Goal: Transaction & Acquisition: Purchase product/service

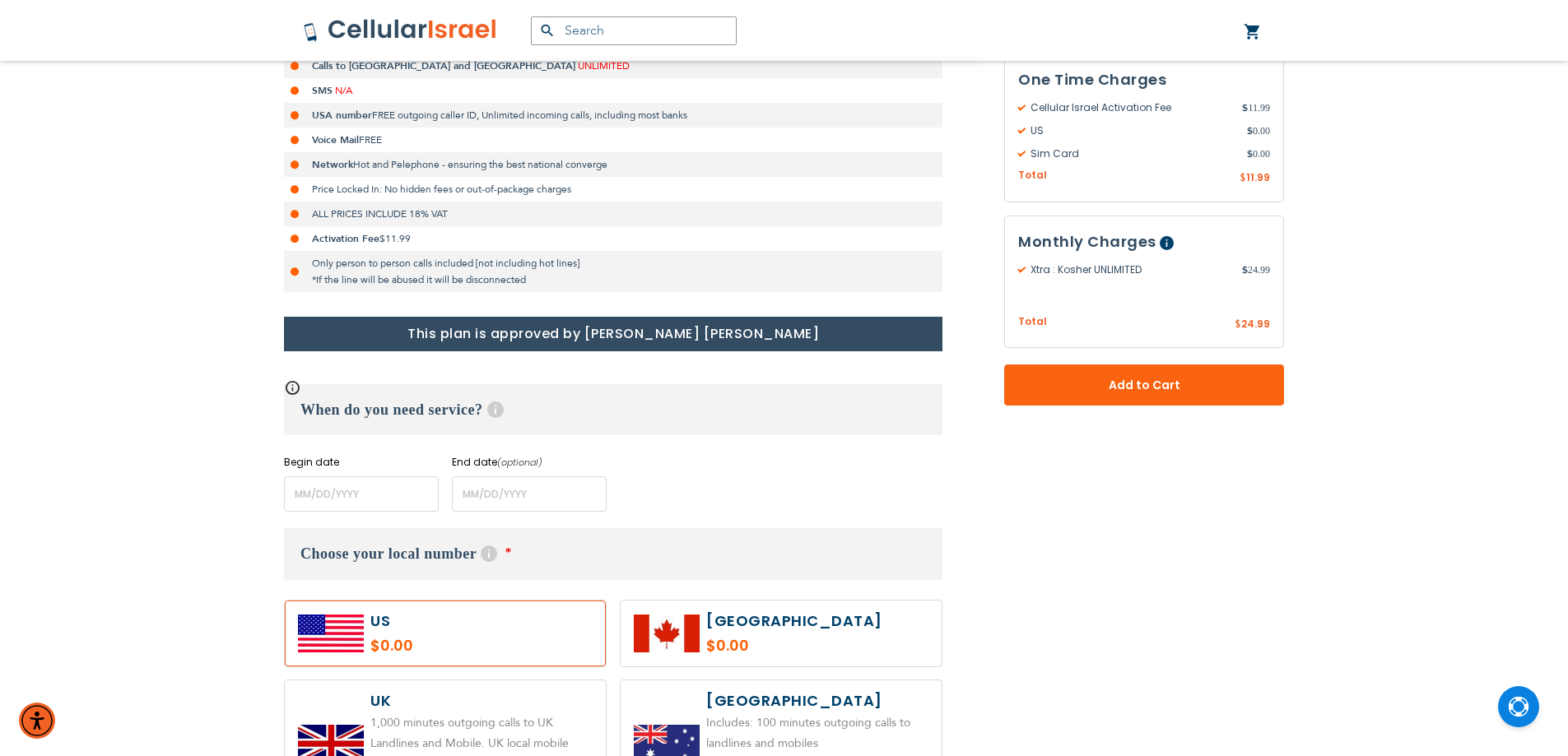
scroll to position [494, 0]
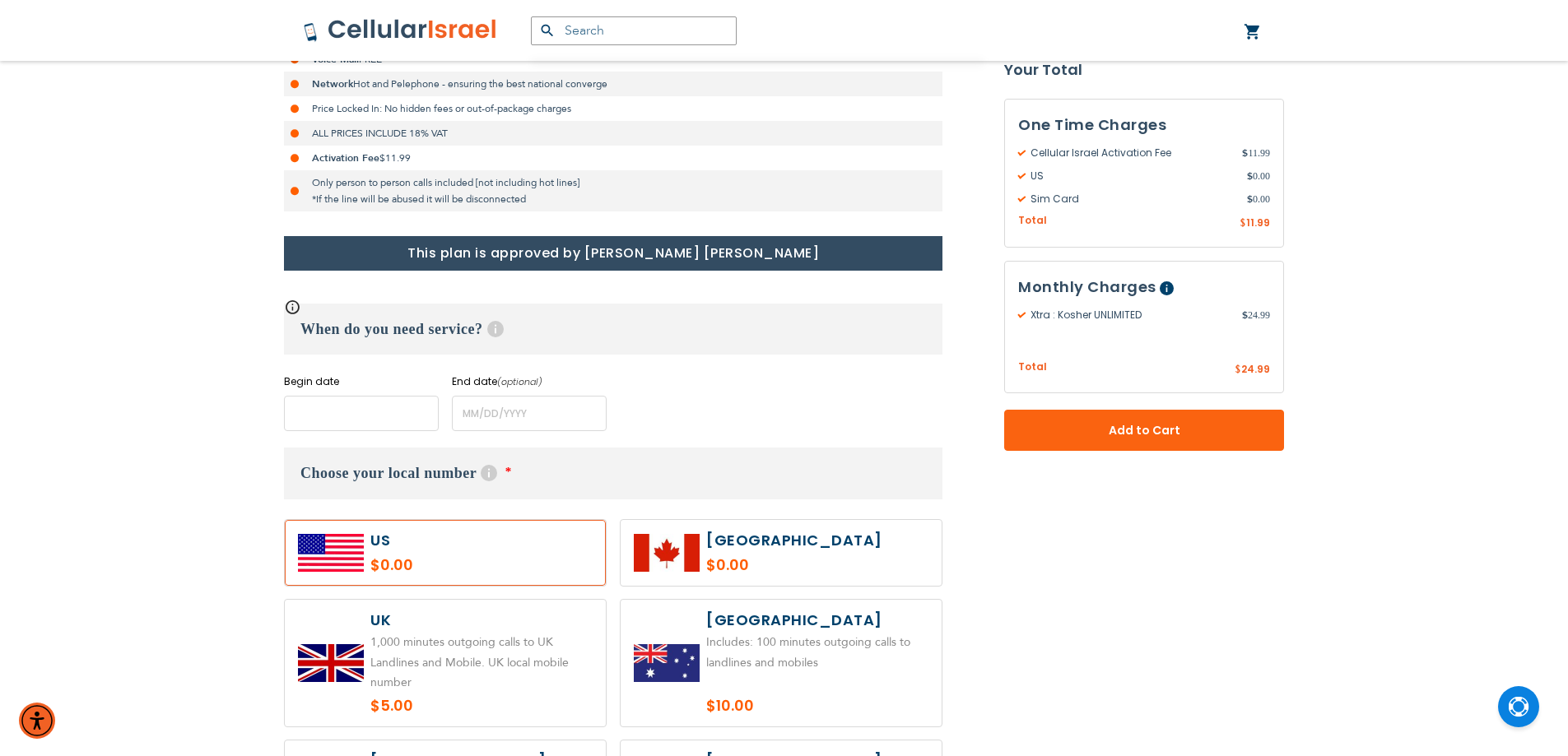
click at [328, 403] on input "name" at bounding box center [361, 414] width 155 height 36
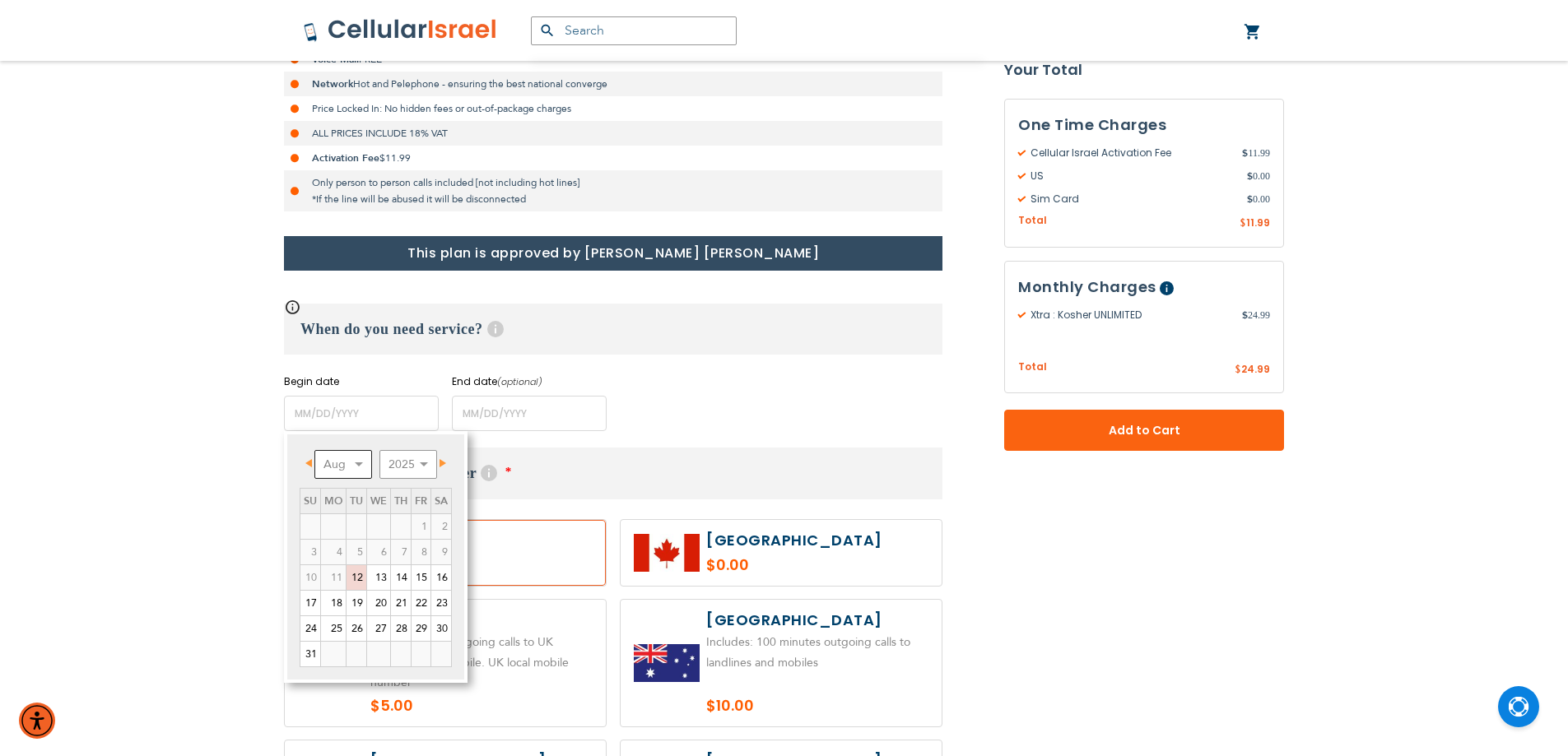
click at [362, 475] on select "Aug Sep Oct Nov Dec" at bounding box center [343, 464] width 58 height 29
click at [340, 527] on link "1" at bounding box center [333, 526] width 25 height 25
type input "[DATE]"
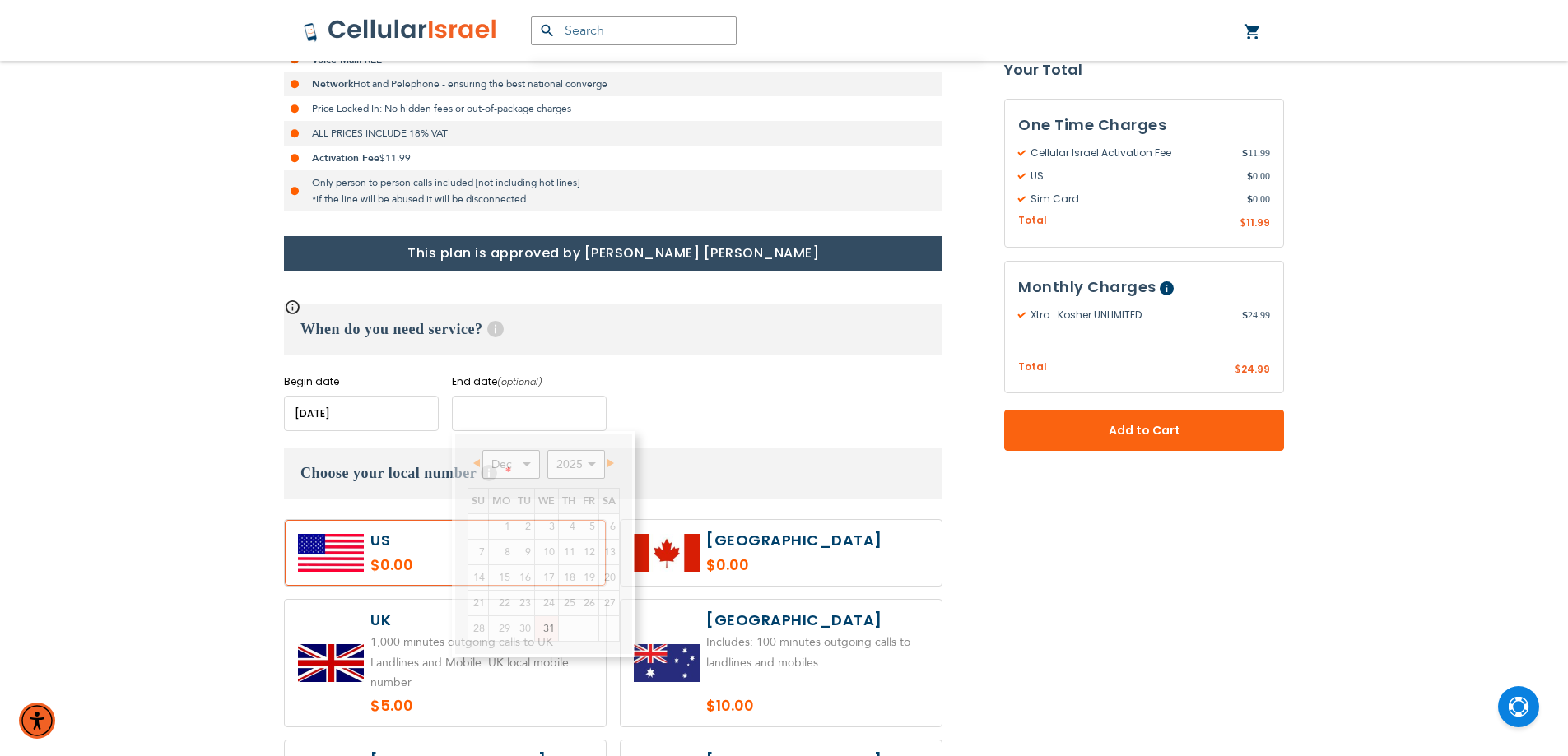
click at [476, 418] on input "name" at bounding box center [529, 414] width 155 height 36
click at [525, 462] on select "Dec" at bounding box center [511, 464] width 58 height 29
click at [595, 462] on select "2025 2026 2027 2028 2029 2030 2031 2032 2033 2034 2035" at bounding box center [577, 464] width 58 height 29
click at [524, 464] on select "Jan Feb Mar Apr May Jun [DATE] Aug Sep Oct Nov Dec" at bounding box center [511, 464] width 58 height 29
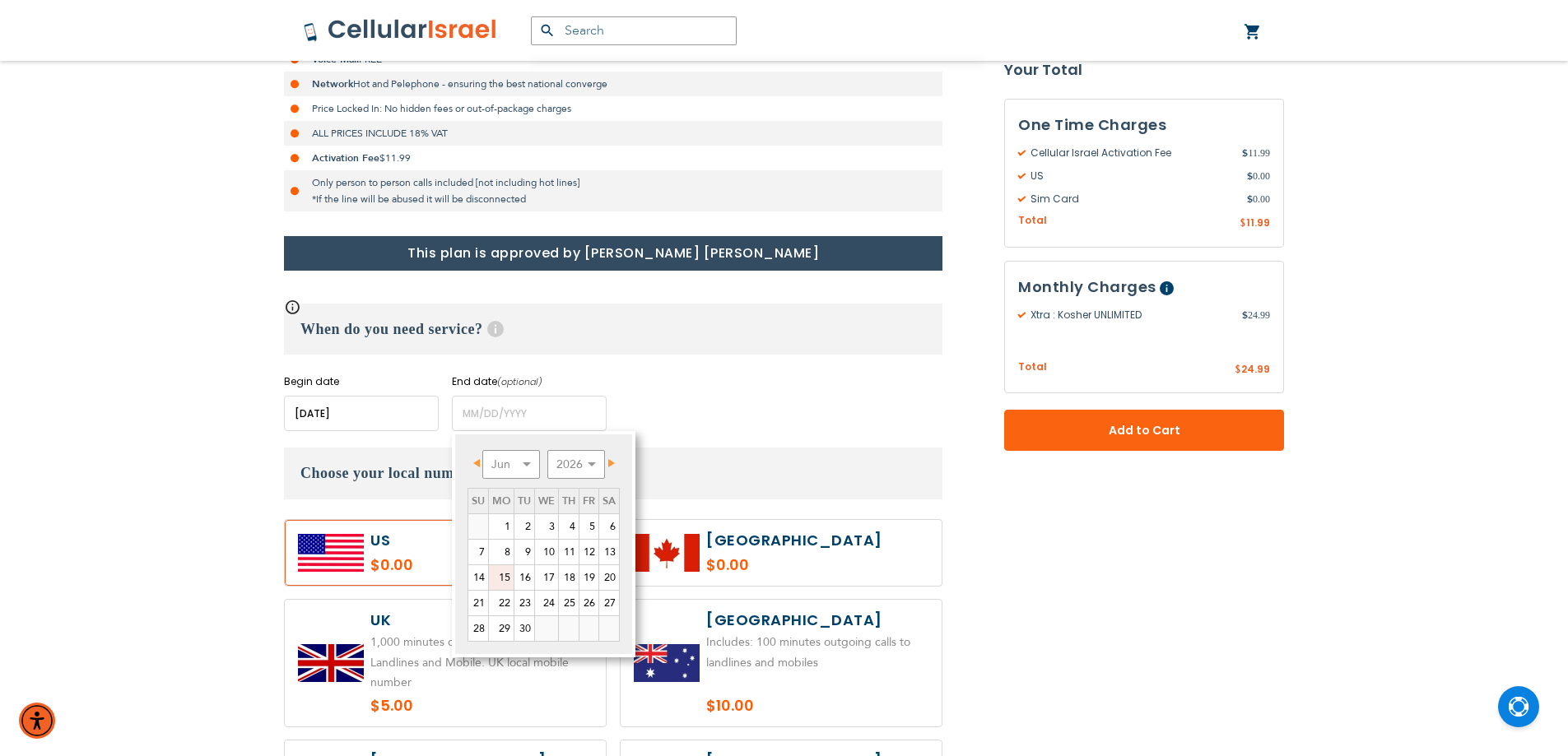
click at [507, 576] on link "15" at bounding box center [501, 577] width 25 height 25
type input "[DATE]"
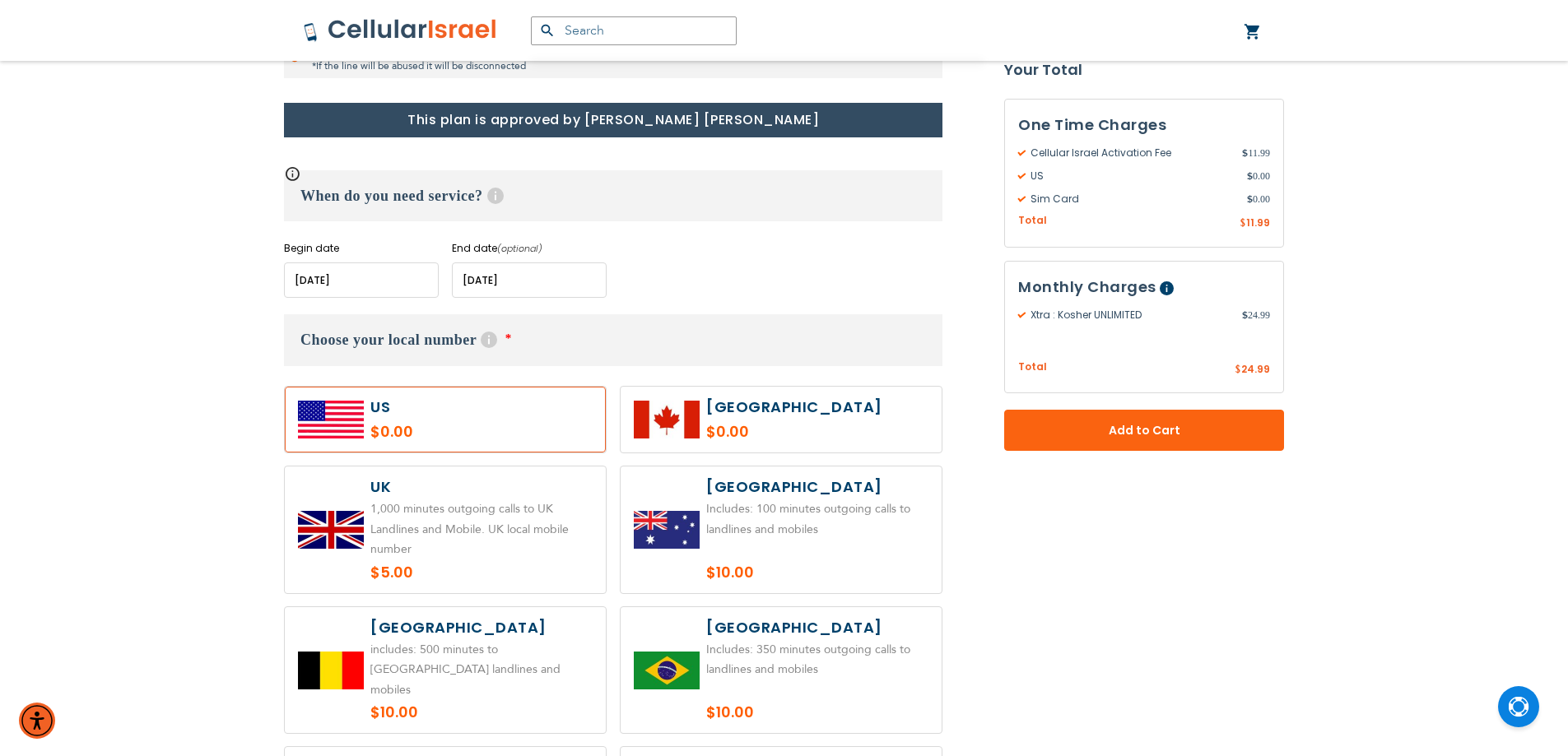
scroll to position [659, 0]
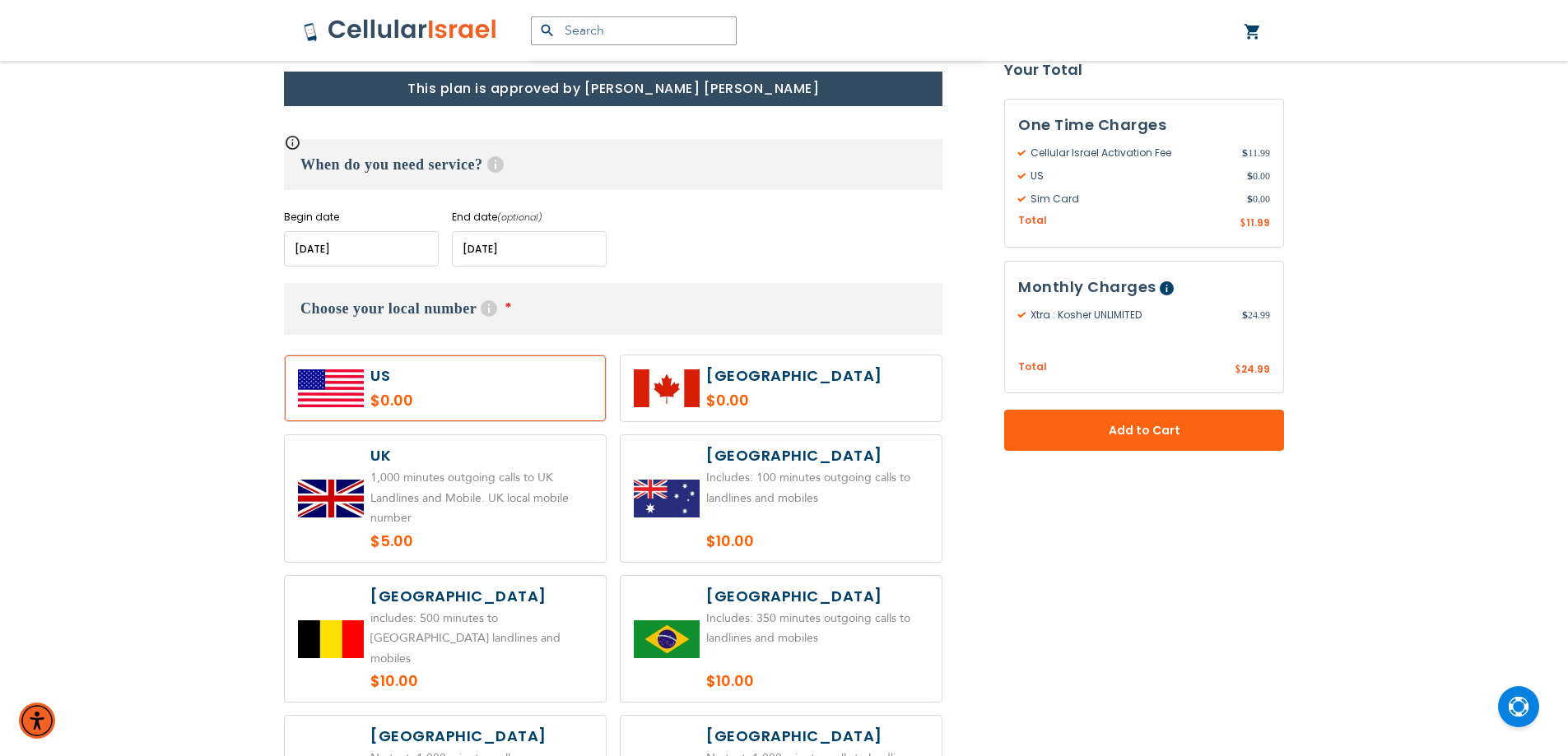
click at [438, 370] on label at bounding box center [446, 388] width 322 height 65
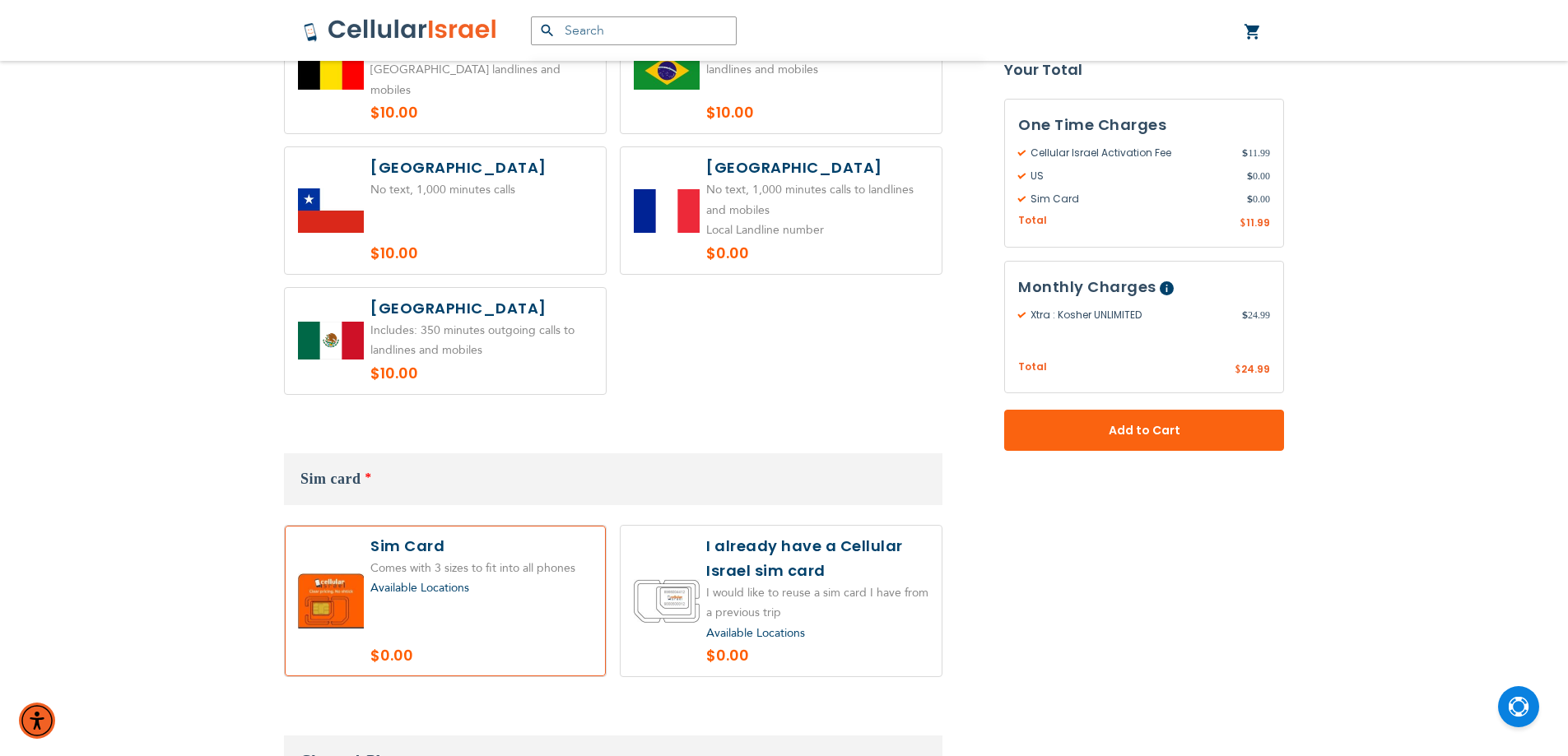
scroll to position [1234, 0]
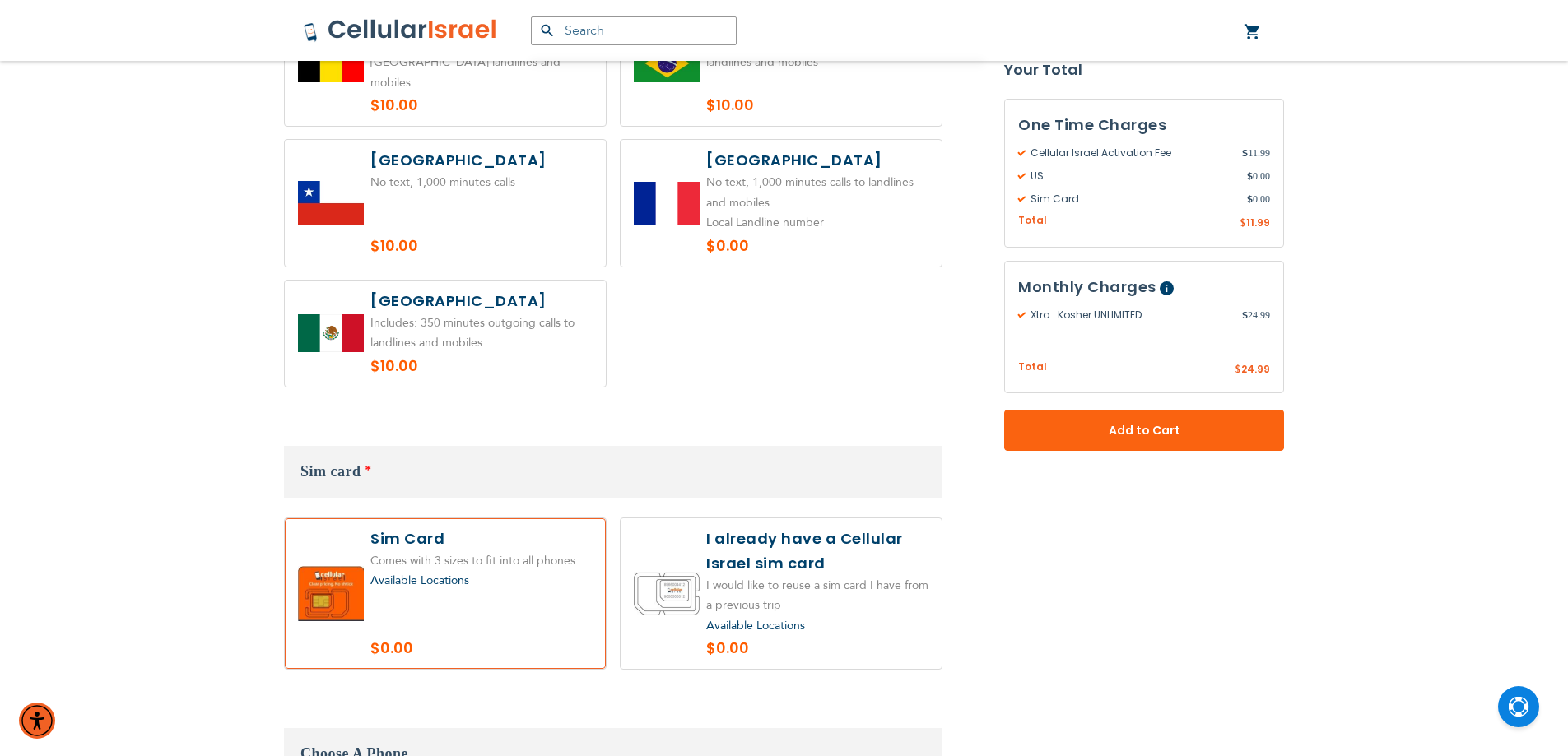
click at [504, 519] on label at bounding box center [446, 594] width 322 height 152
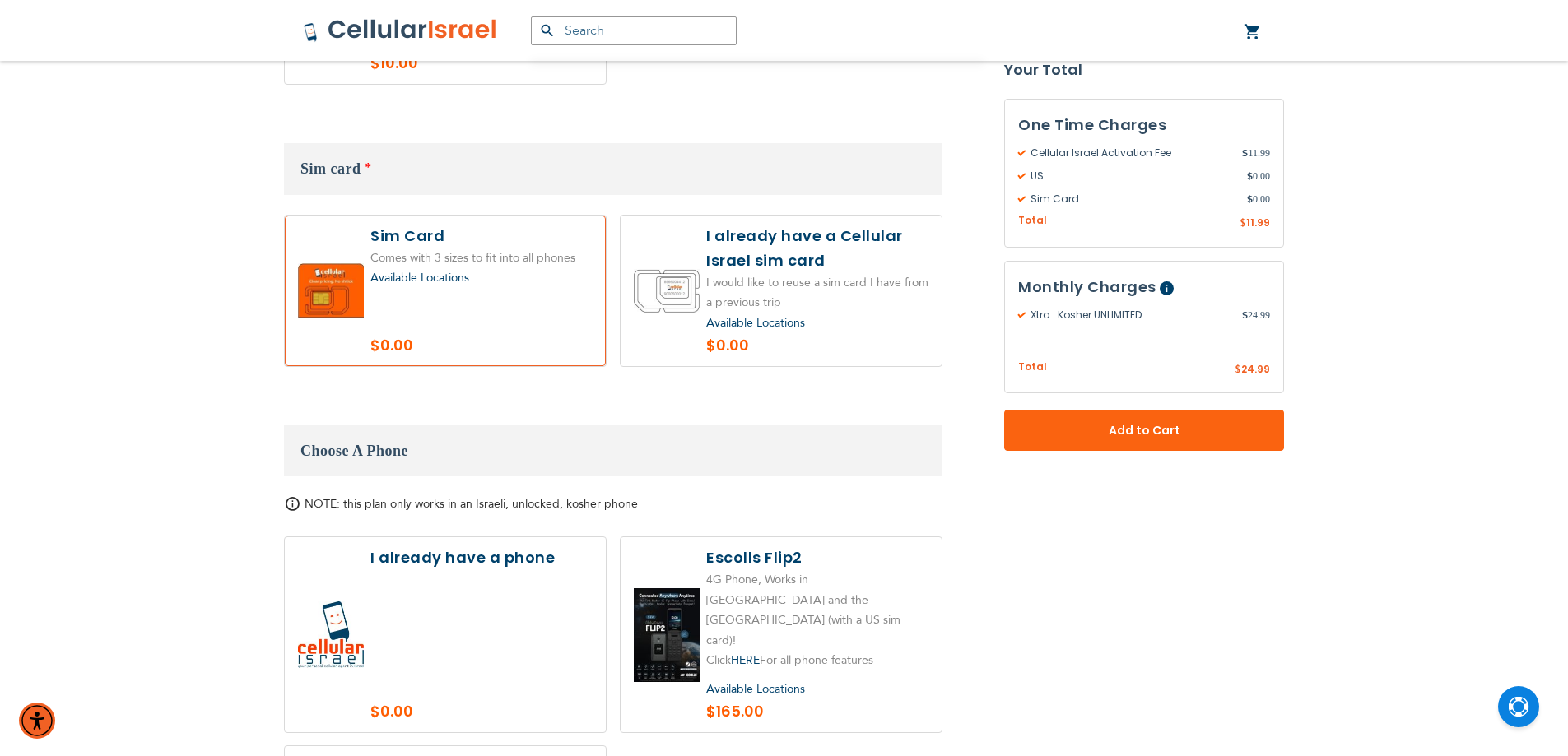
scroll to position [1564, 0]
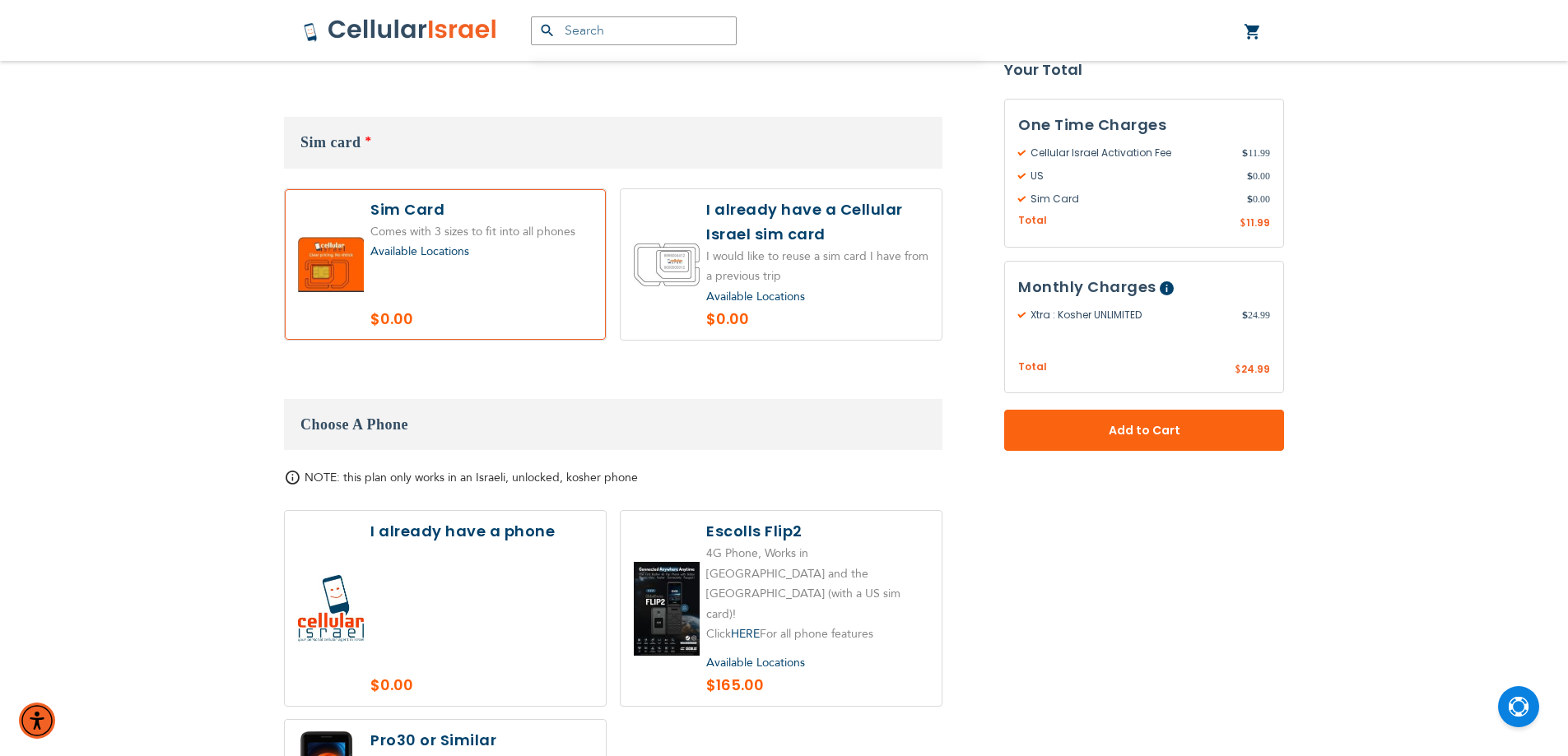
click at [549, 530] on label at bounding box center [446, 608] width 322 height 195
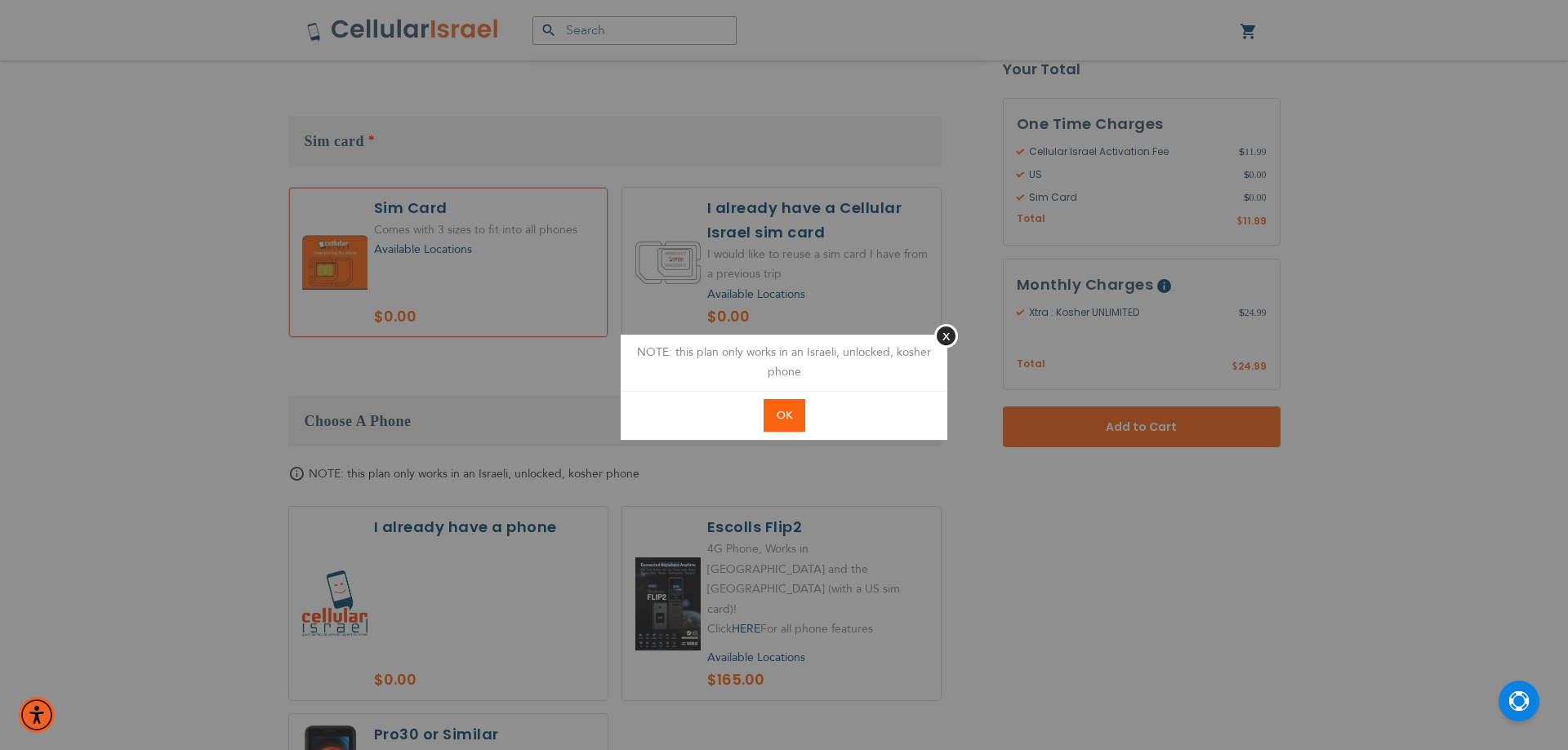
click at [771, 414] on button "OK" at bounding box center [784, 416] width 41 height 33
radio input "true"
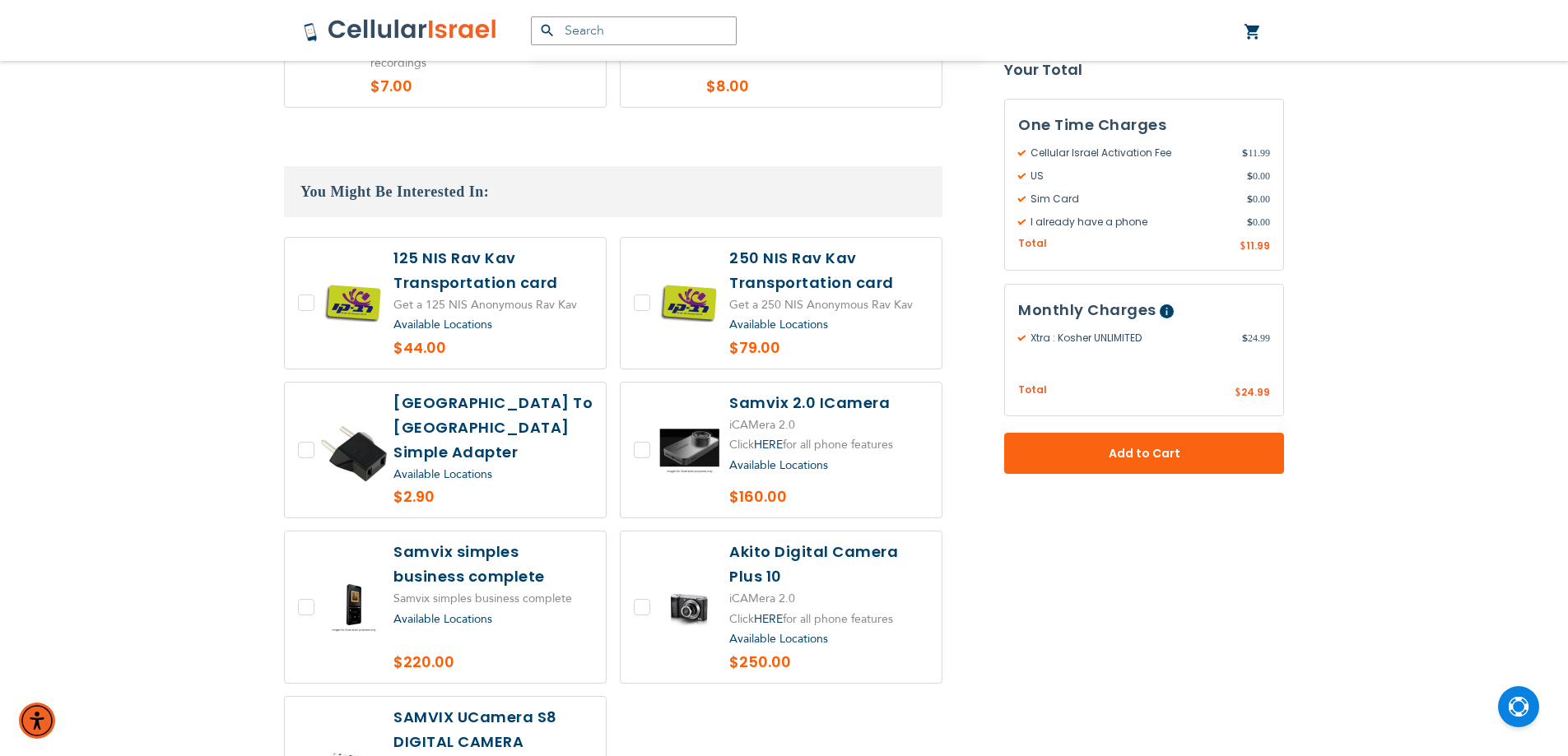
scroll to position [2962, 0]
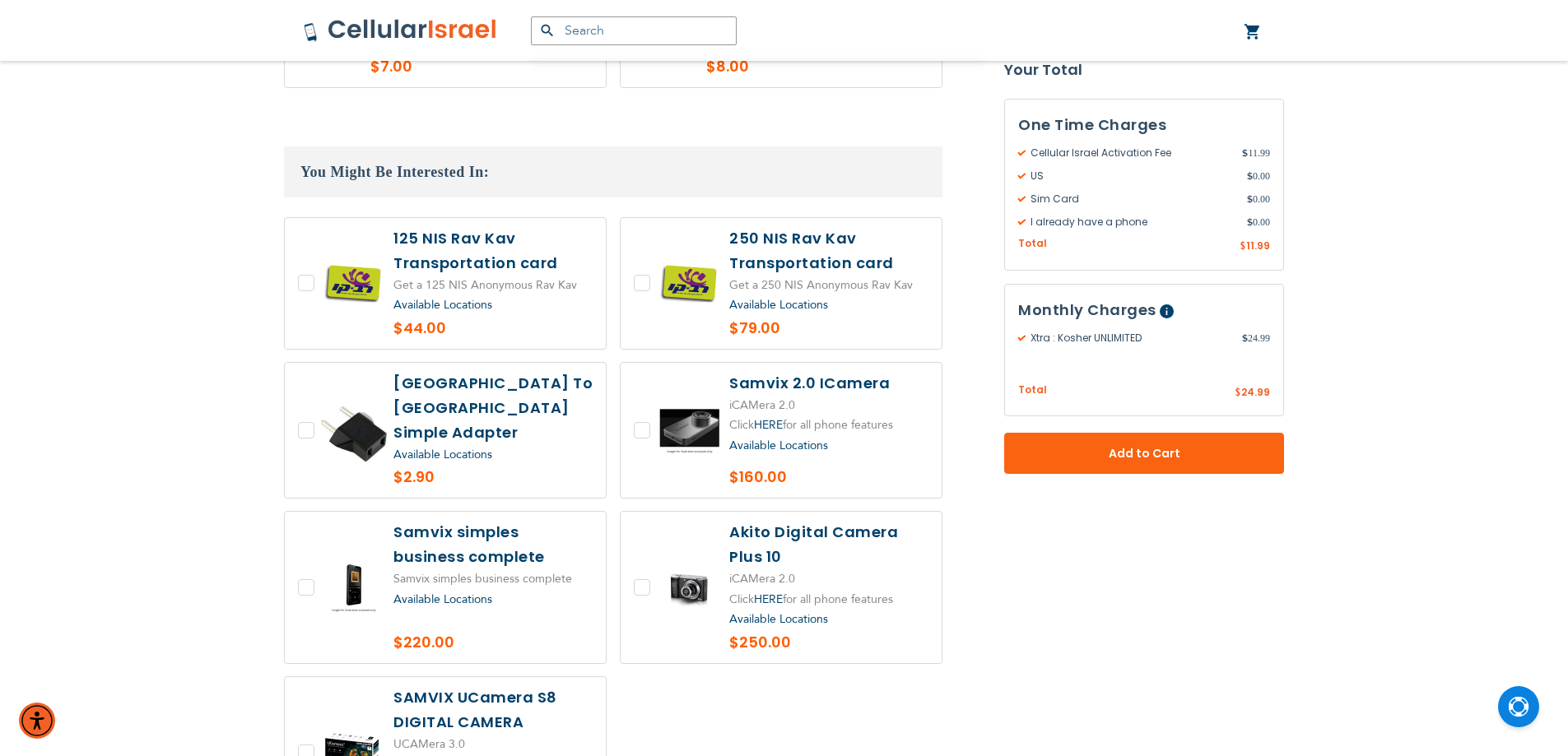
click at [301, 363] on label at bounding box center [446, 431] width 322 height 136
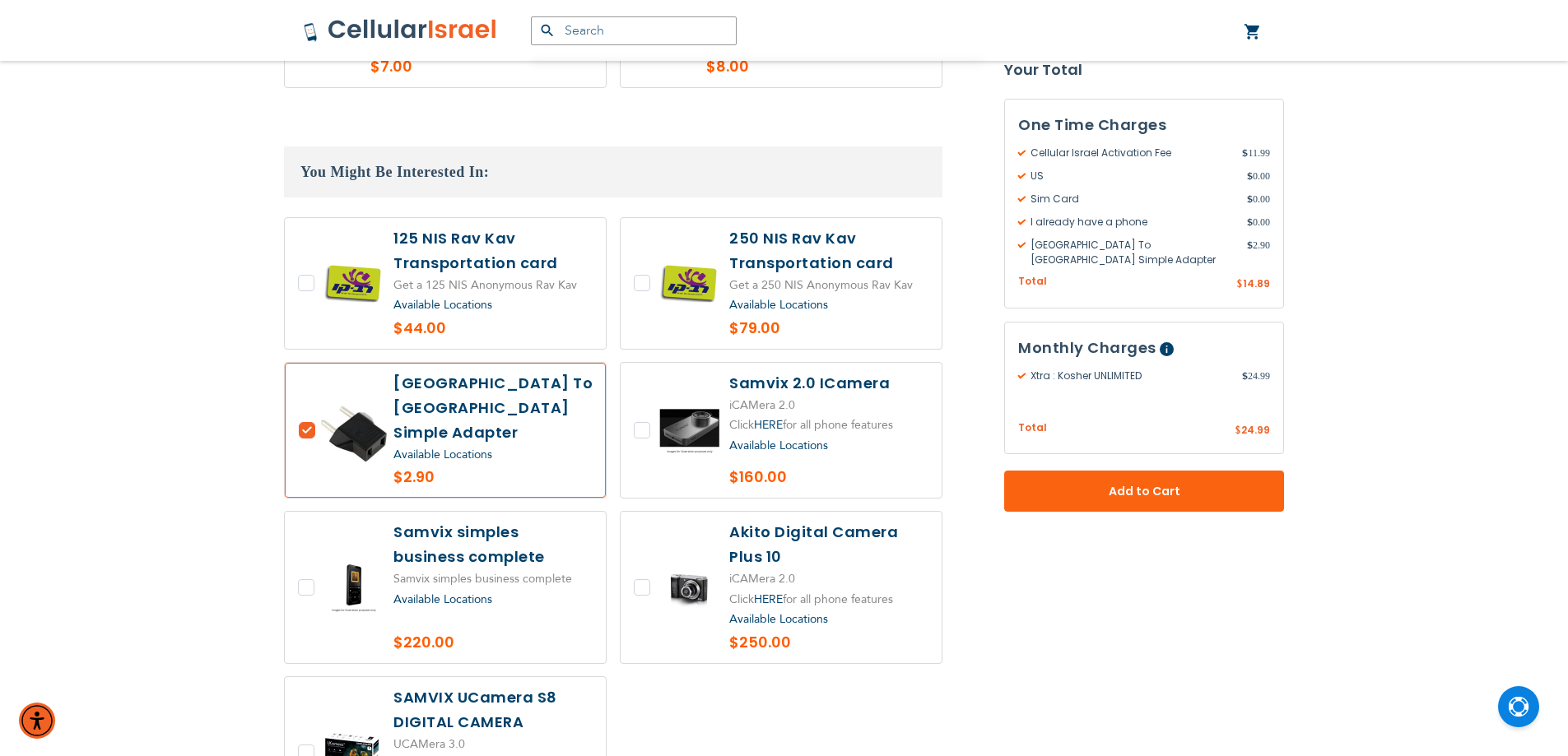
click at [301, 363] on label at bounding box center [446, 431] width 322 height 136
checkbox input "false"
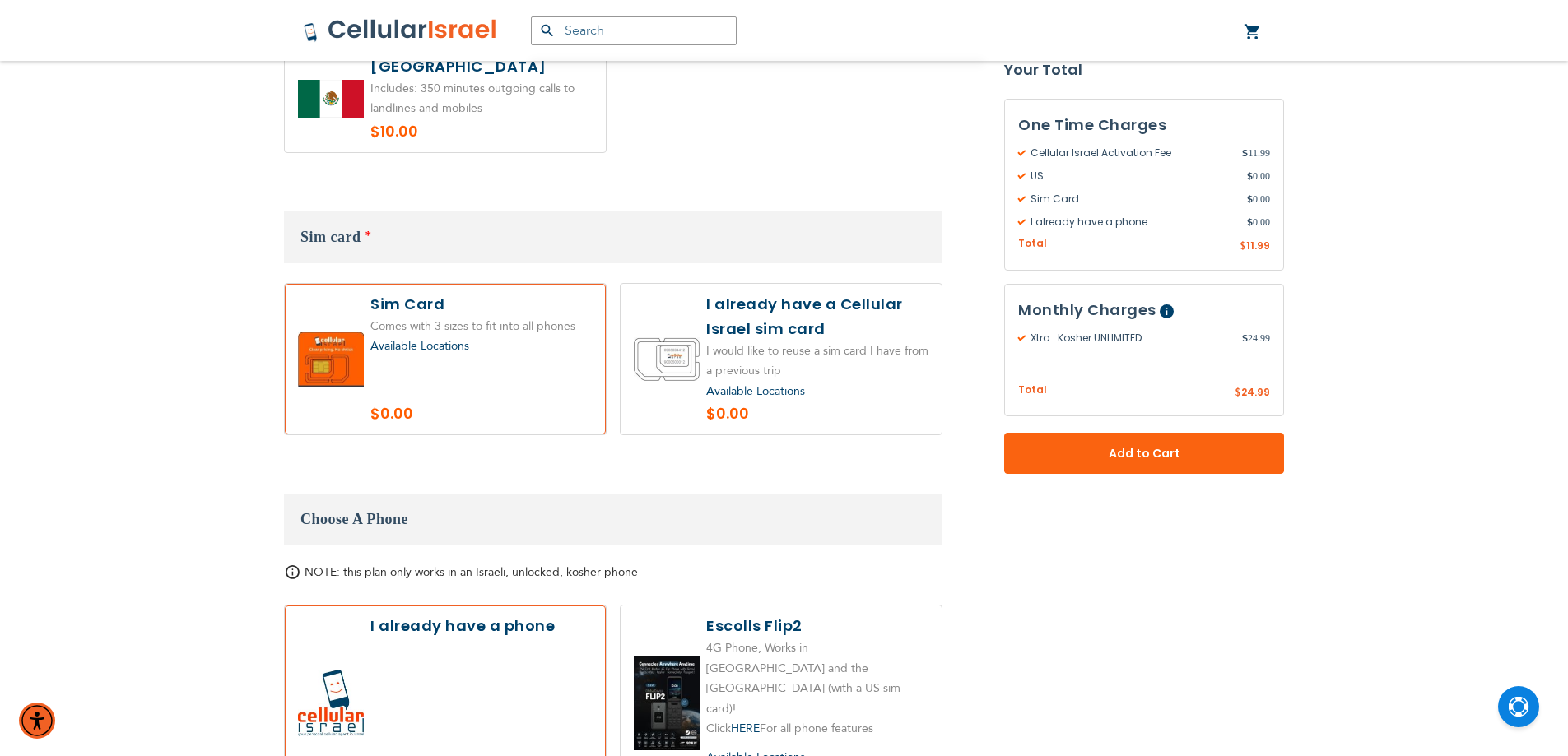
scroll to position [1431, 0]
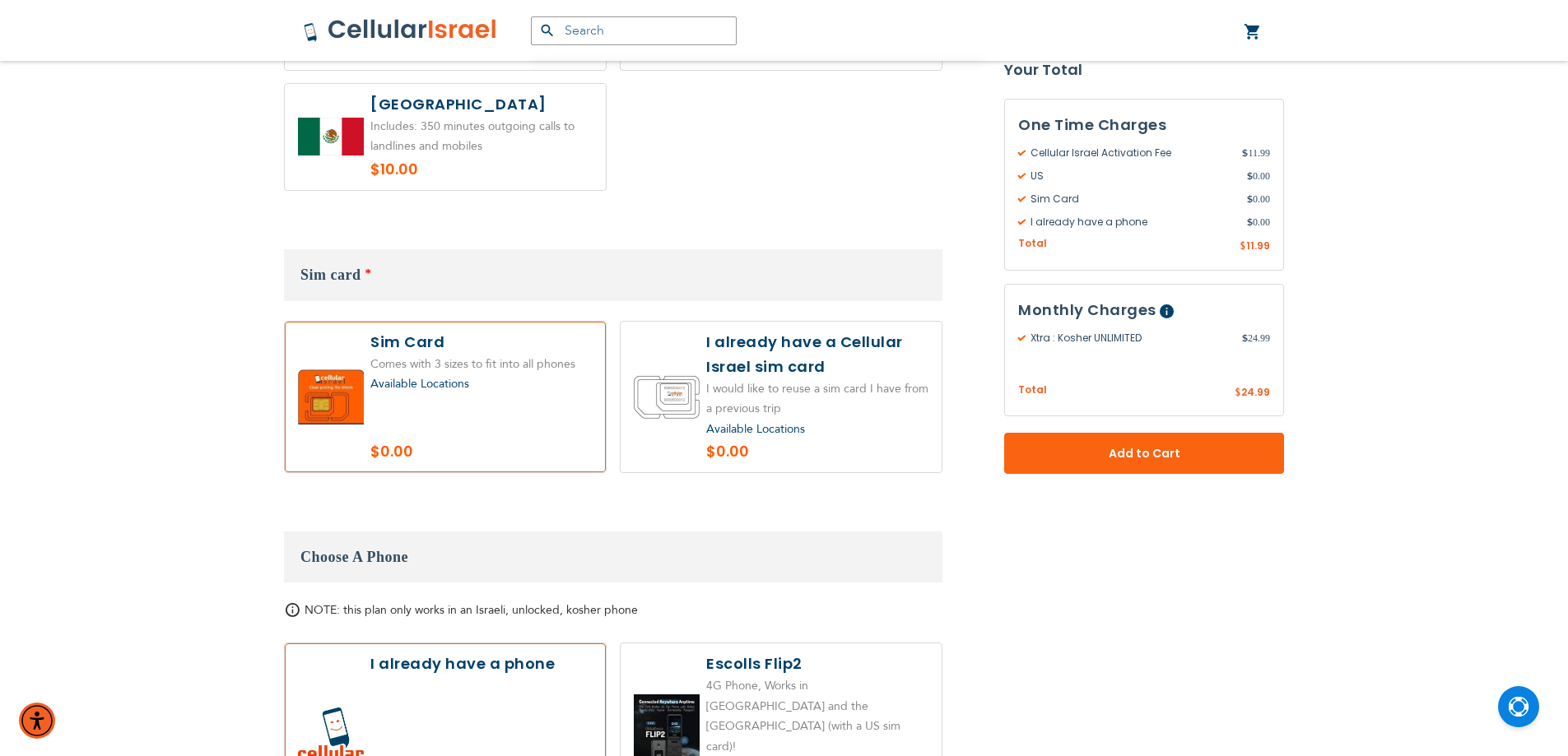
click at [403, 376] on span "Available Locations" at bounding box center [420, 384] width 99 height 16
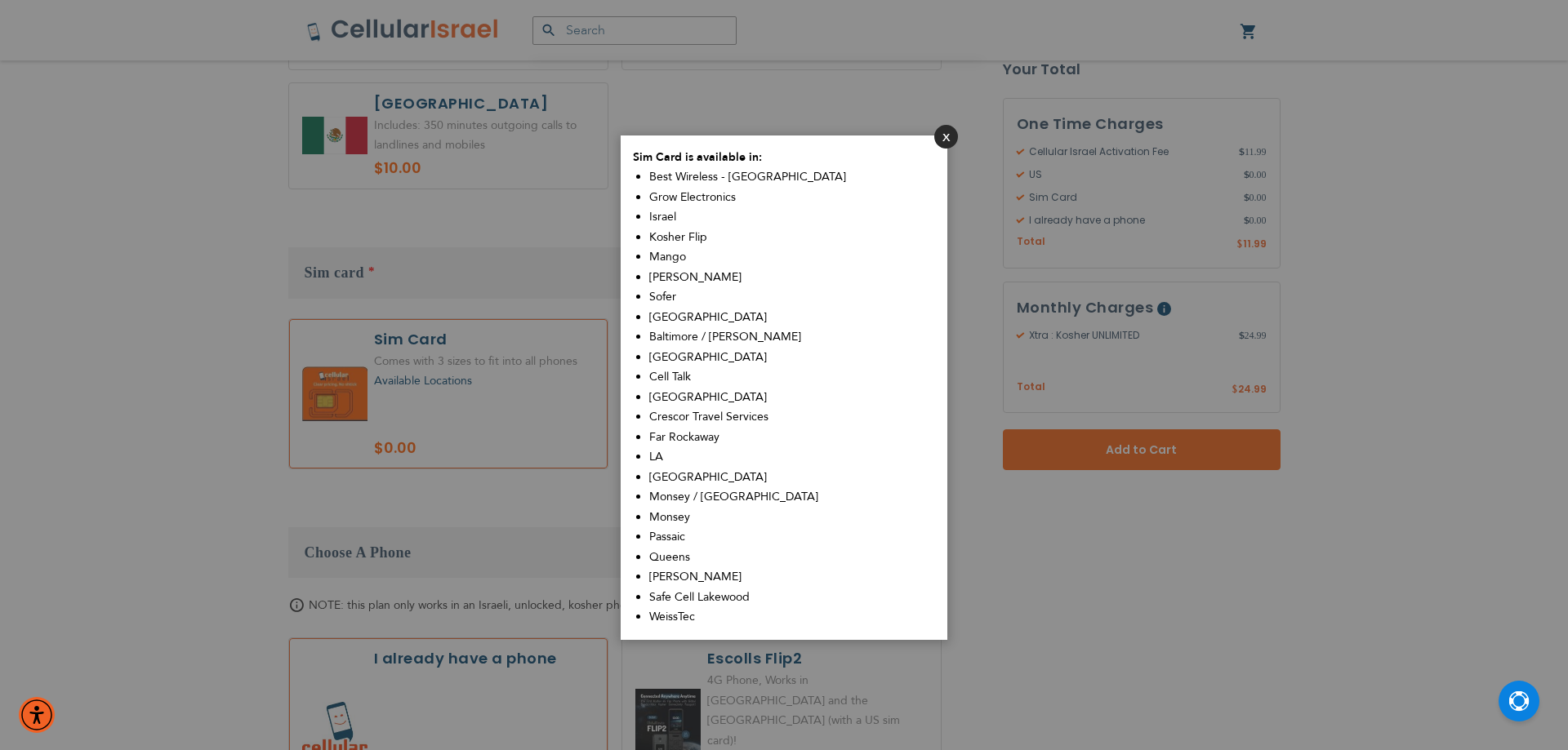
click at [946, 131] on button "Close" at bounding box center [946, 137] width 24 height 24
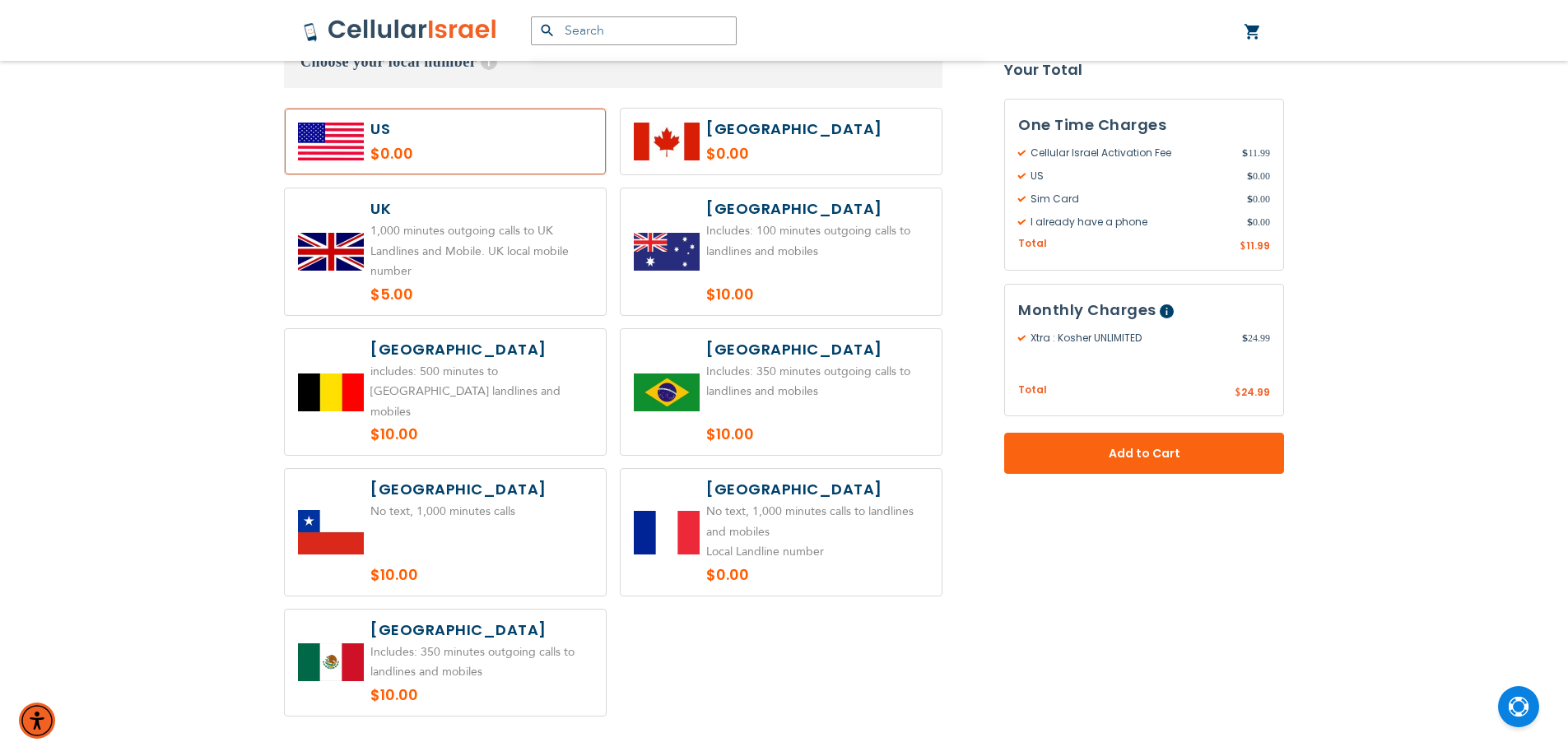
scroll to position [855, 0]
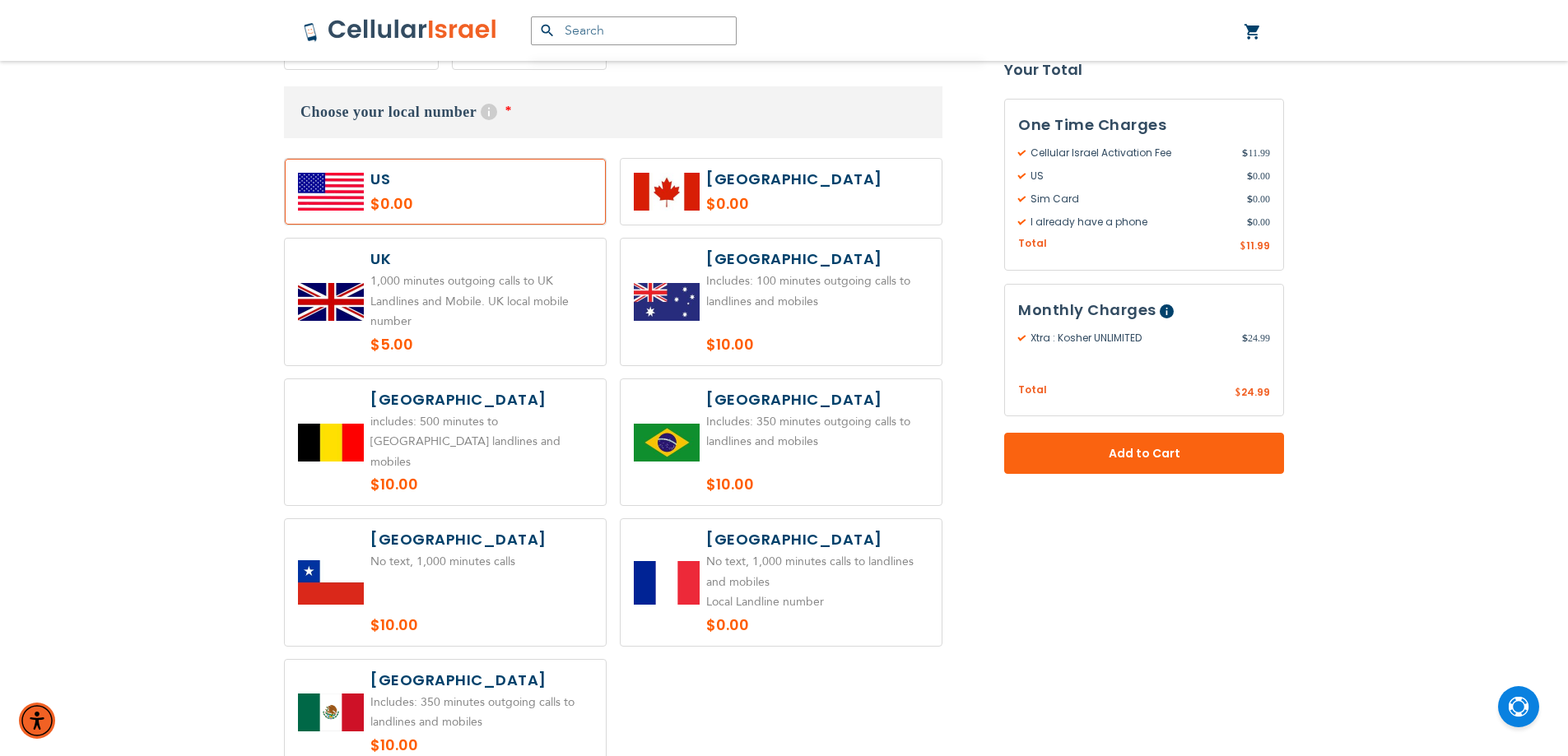
click at [456, 196] on label at bounding box center [446, 191] width 322 height 65
radio input "true"
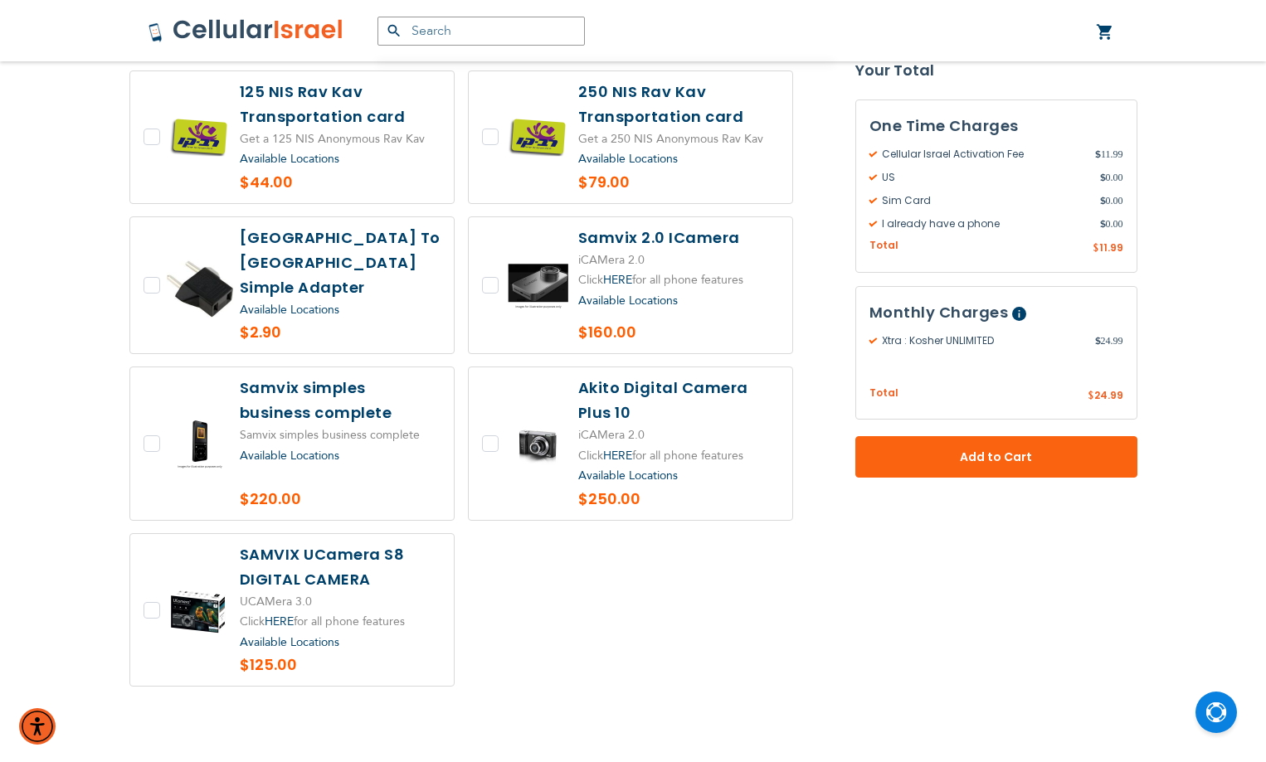
scroll to position [3152, 0]
